Goal: Check status

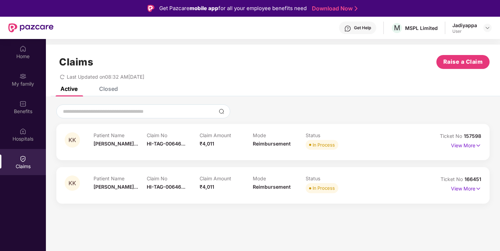
scroll to position [39, 0]
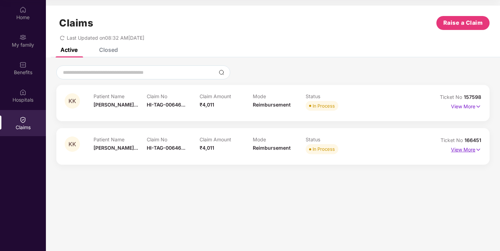
click at [464, 150] on p "View More" at bounding box center [466, 148] width 30 height 9
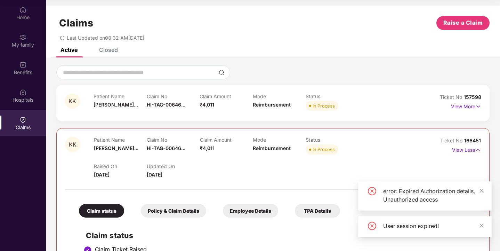
scroll to position [139, 0]
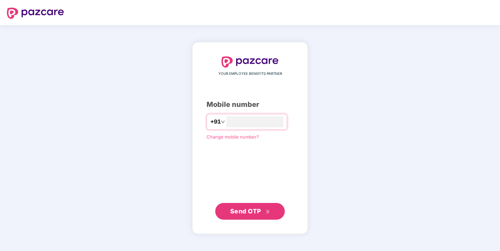
type input "**********"
click at [250, 208] on span "Send OTP" at bounding box center [245, 210] width 31 height 7
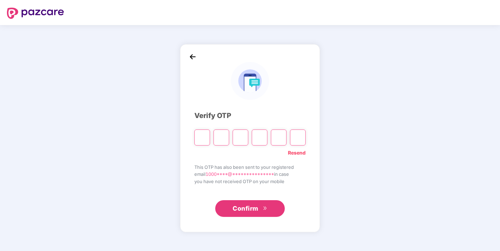
type input "*"
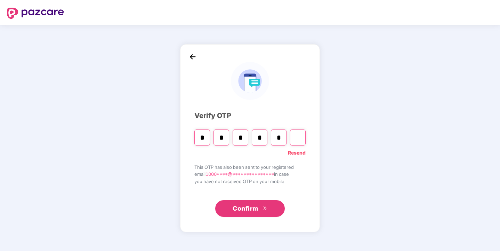
type input "*"
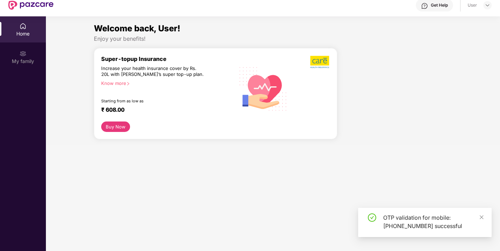
scroll to position [35, 0]
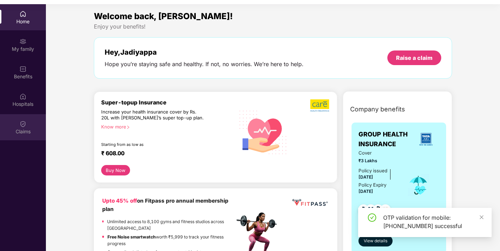
click at [21, 123] on img at bounding box center [22, 123] width 7 height 7
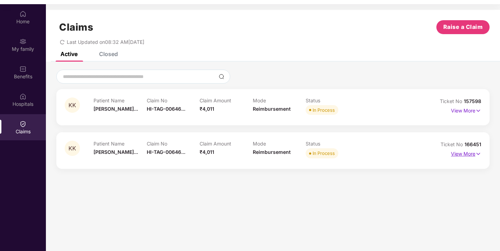
click at [465, 155] on p "View More" at bounding box center [466, 152] width 30 height 9
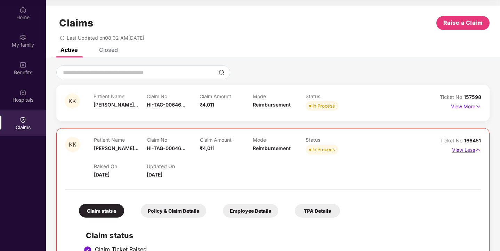
click at [464, 147] on p "View Less" at bounding box center [466, 148] width 29 height 9
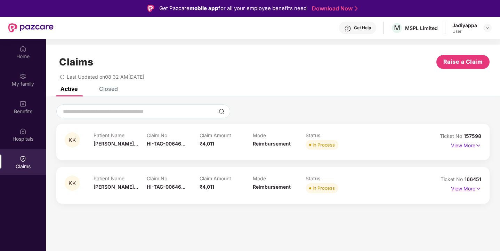
click at [469, 187] on p "View More" at bounding box center [466, 187] width 30 height 9
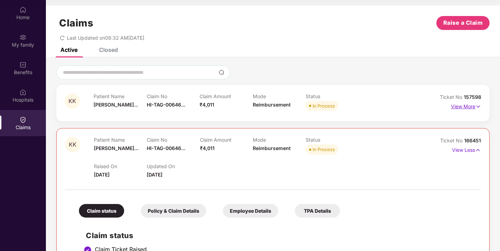
click at [467, 107] on p "View More" at bounding box center [466, 105] width 30 height 9
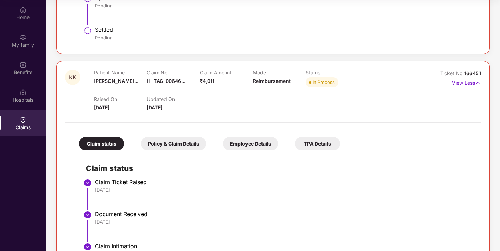
scroll to position [487, 0]
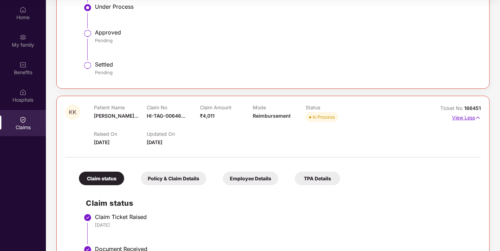
click at [461, 118] on p "View Less" at bounding box center [466, 116] width 29 height 9
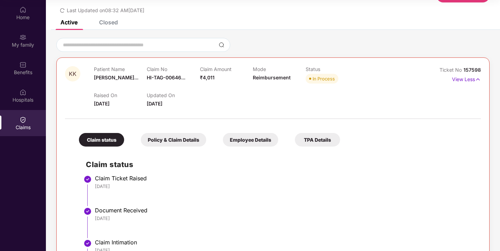
scroll to position [0, 0]
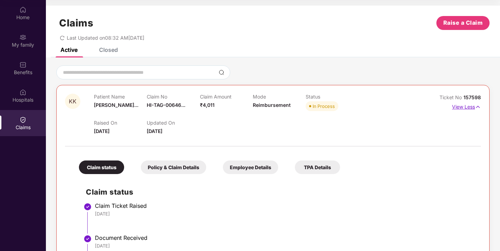
click at [462, 105] on p "View Less" at bounding box center [466, 105] width 29 height 9
